Goal: Task Accomplishment & Management: Use online tool/utility

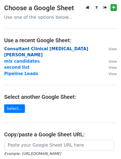
click at [38, 49] on strong "Consultant Clinical [MEDICAL_DATA] [PERSON_NAME]" at bounding box center [46, 51] width 84 height 11
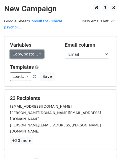
click at [37, 50] on link "Copy/paste..." at bounding box center [27, 54] width 34 height 9
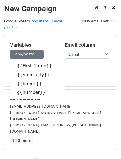
click at [47, 50] on div "Copy/paste... {{First Name}} {{Speciality}} {{Email }} {{number}}" at bounding box center [33, 54] width 46 height 9
